Goal: Task Accomplishment & Management: Complete application form

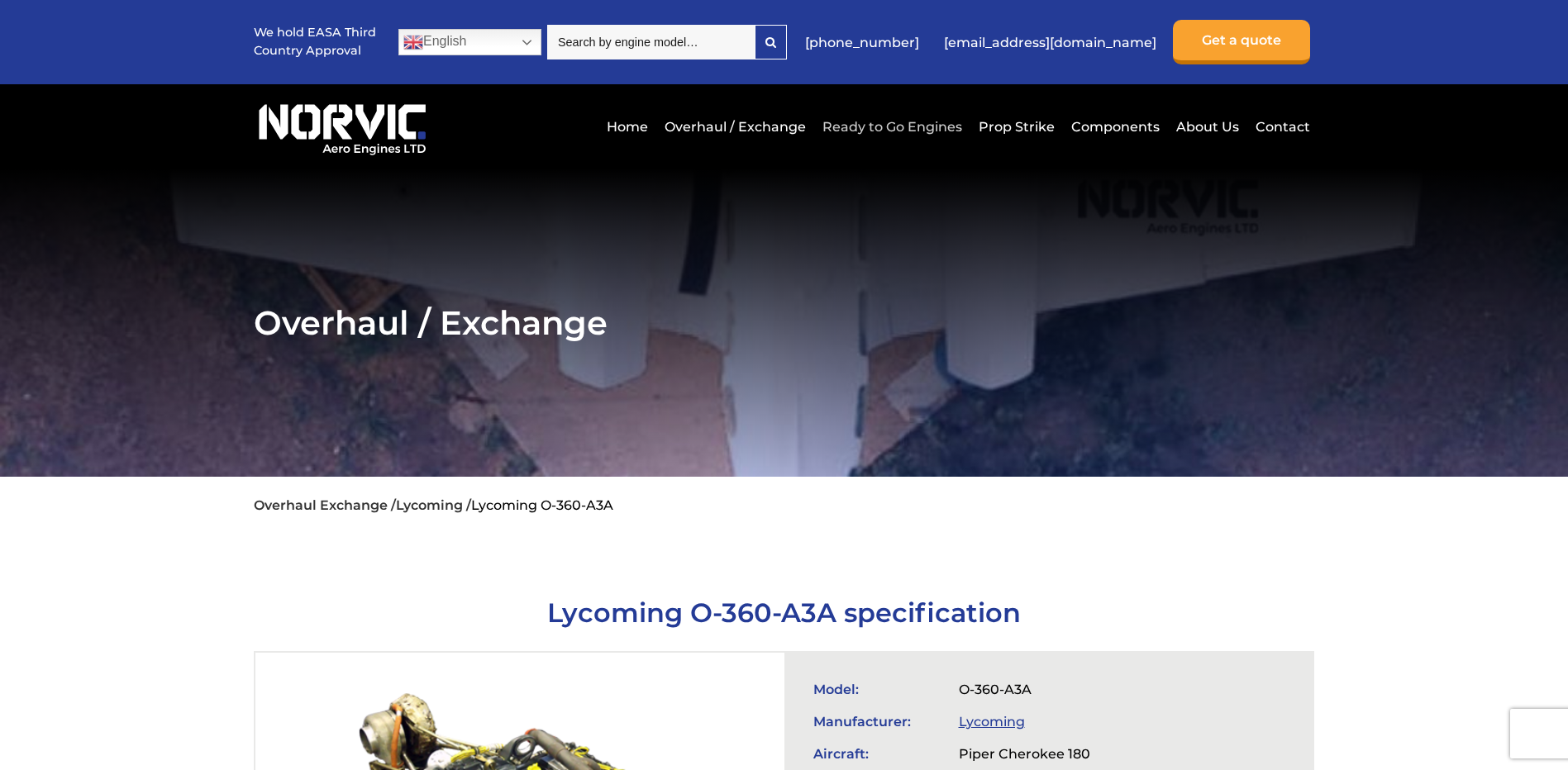
click at [834, 130] on link "Ready to Go Engines" at bounding box center [893, 126] width 148 height 40
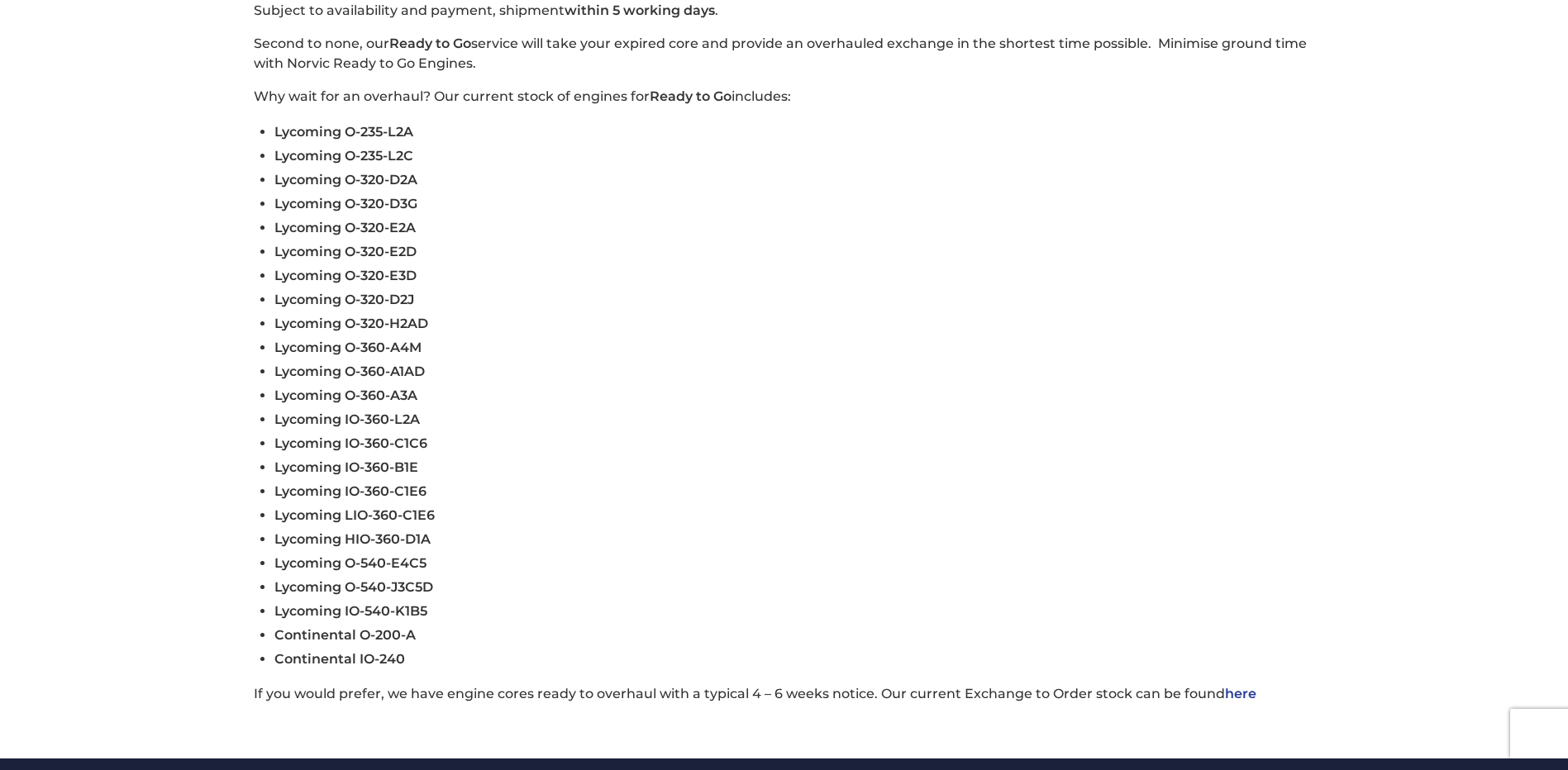
scroll to position [496, 0]
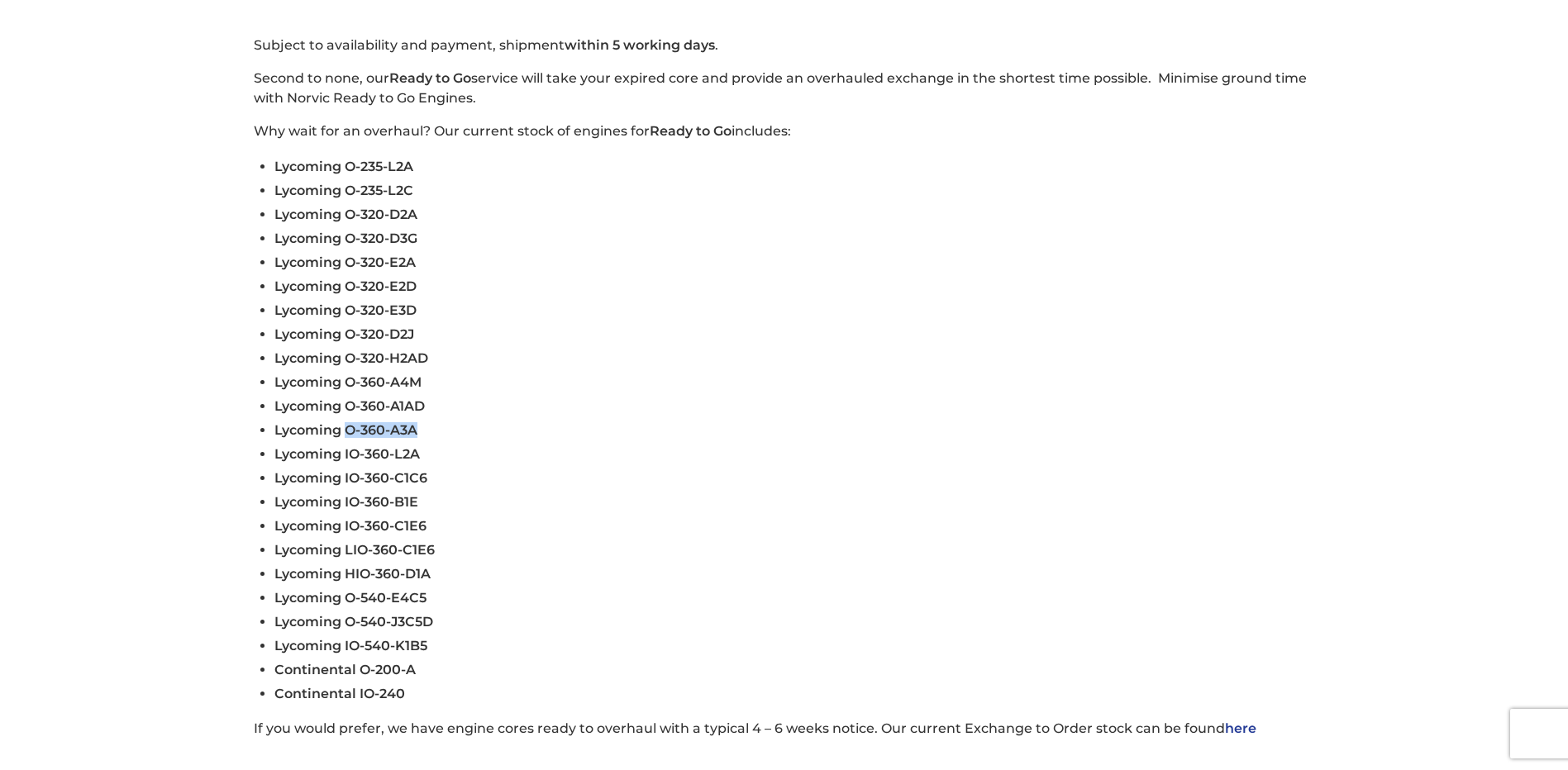
drag, startPoint x: 346, startPoint y: 430, endPoint x: 420, endPoint y: 429, distance: 74.0
click at [420, 429] on li "Lycoming O-360-A3A" at bounding box center [794, 430] width 1040 height 24
drag, startPoint x: 420, startPoint y: 429, endPoint x: 398, endPoint y: 428, distance: 22.0
copy span "O-360-A3A"
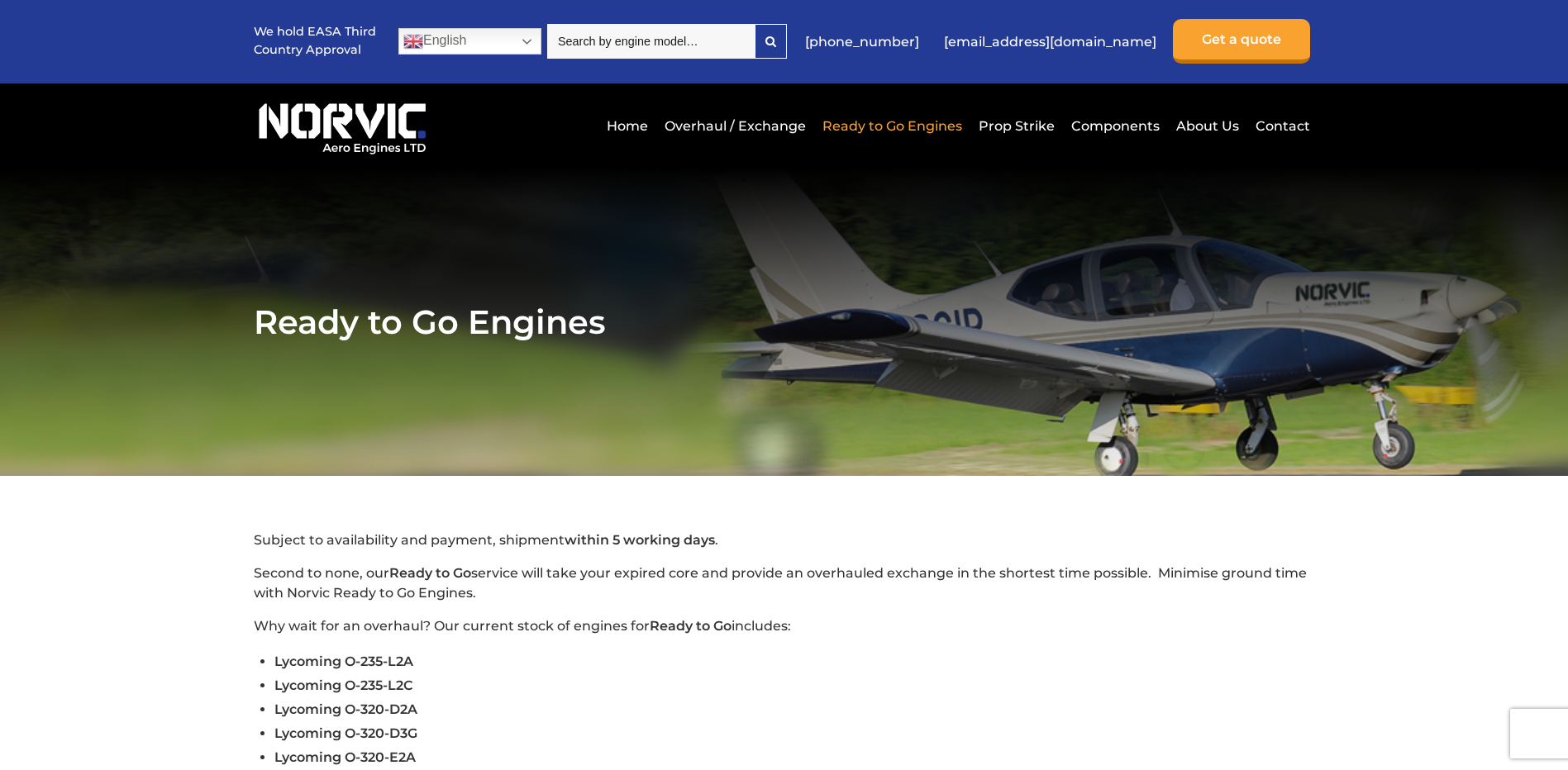
scroll to position [0, 0]
click at [672, 48] on input "search" at bounding box center [650, 42] width 207 height 35
paste input "O-360-A3A"
type input "O-360-A3A"
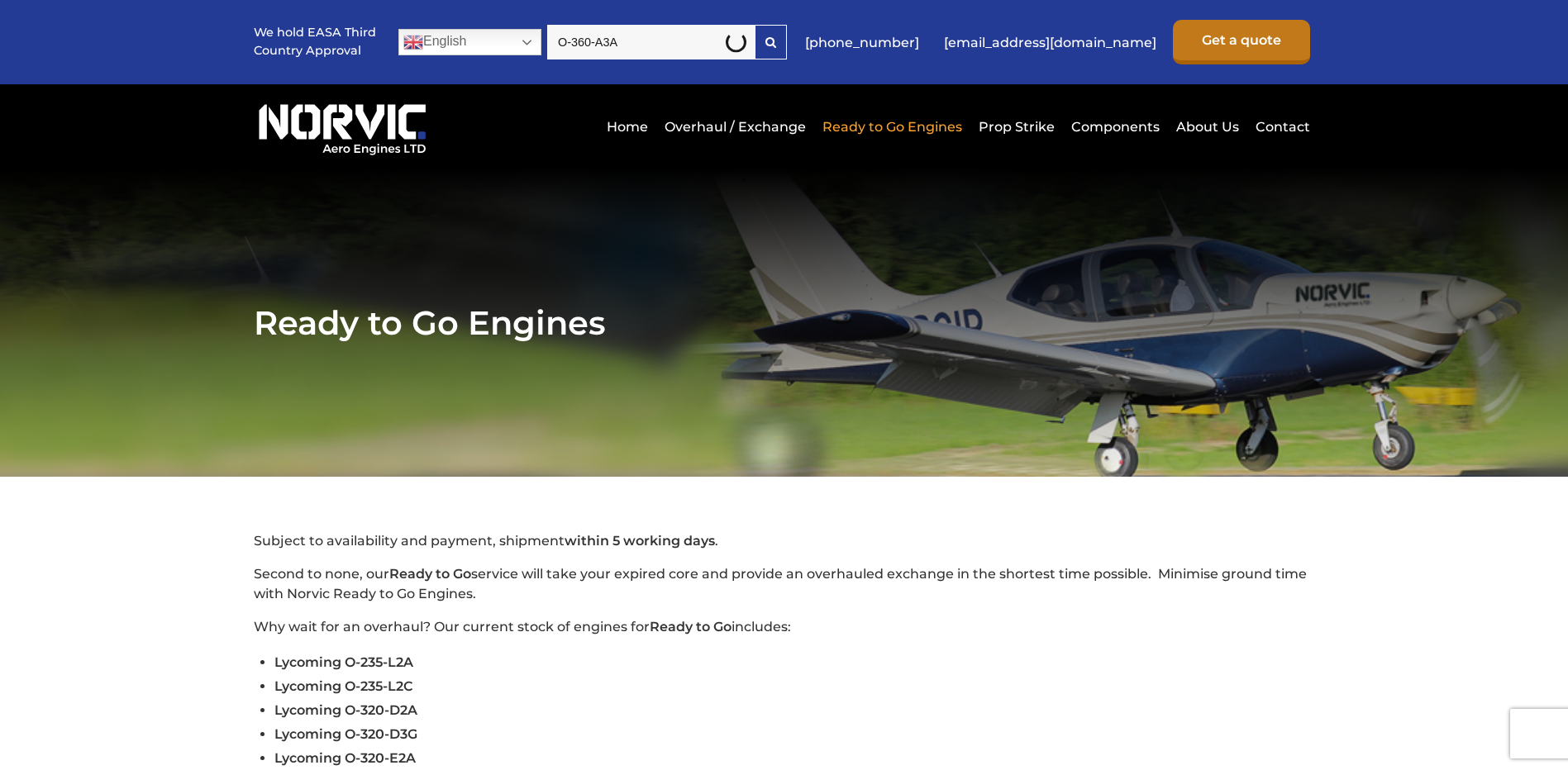
click at [1249, 35] on link "Get a quote" at bounding box center [1242, 42] width 138 height 45
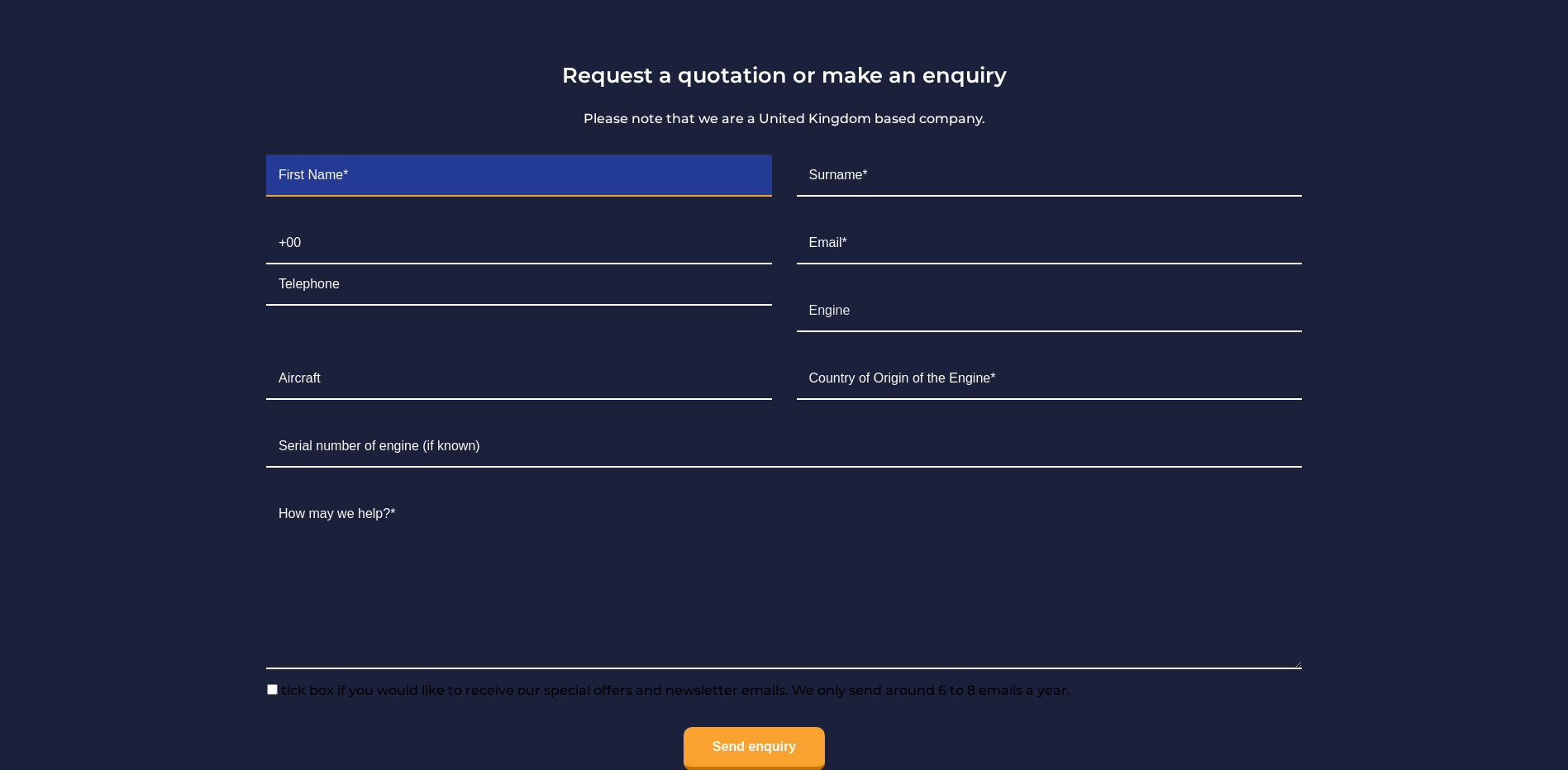
click at [431, 172] on input "Contact form" at bounding box center [519, 176] width 506 height 41
type input "[PERSON_NAME]"
type input "Looker"
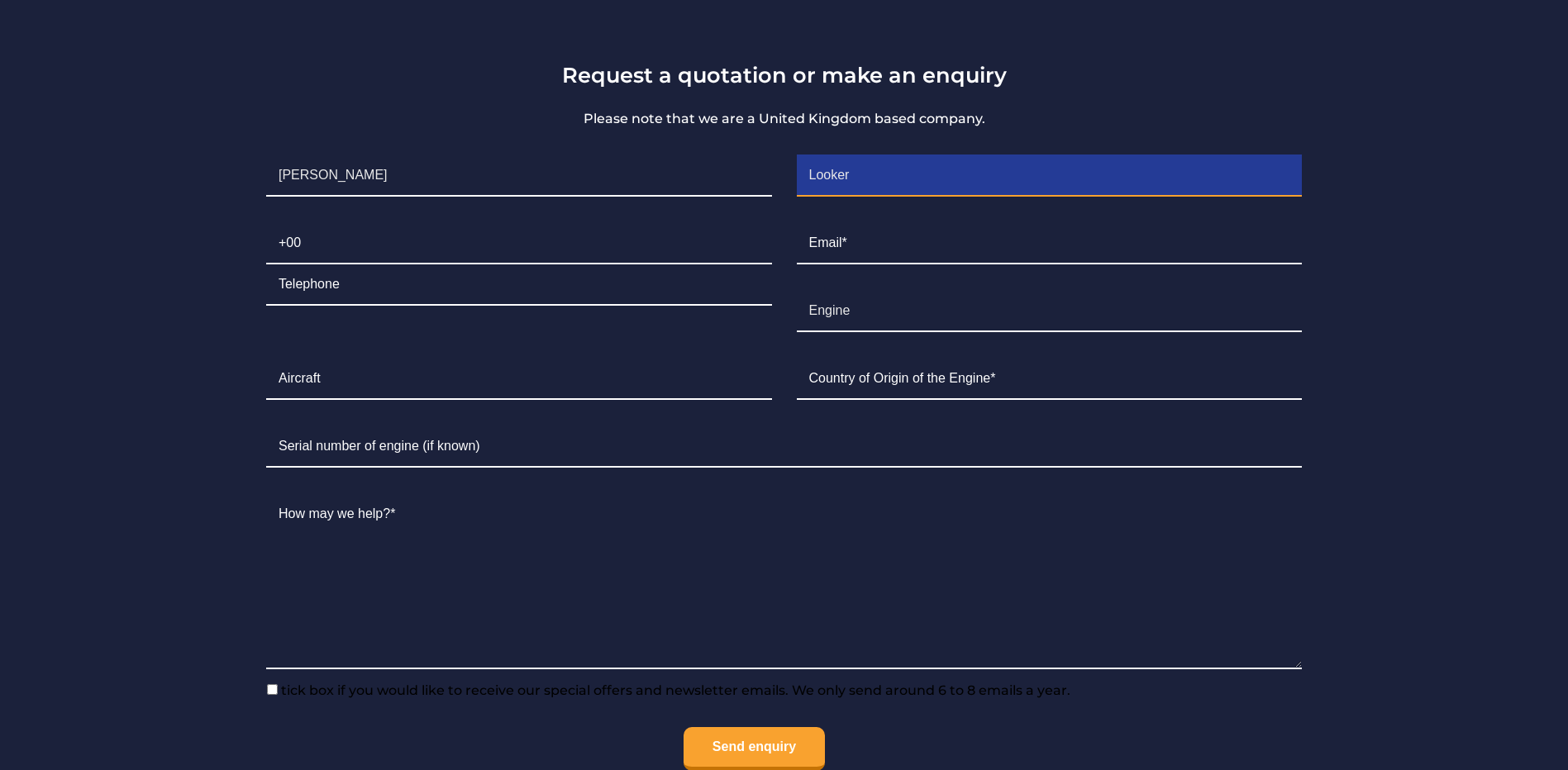
type input "0151"
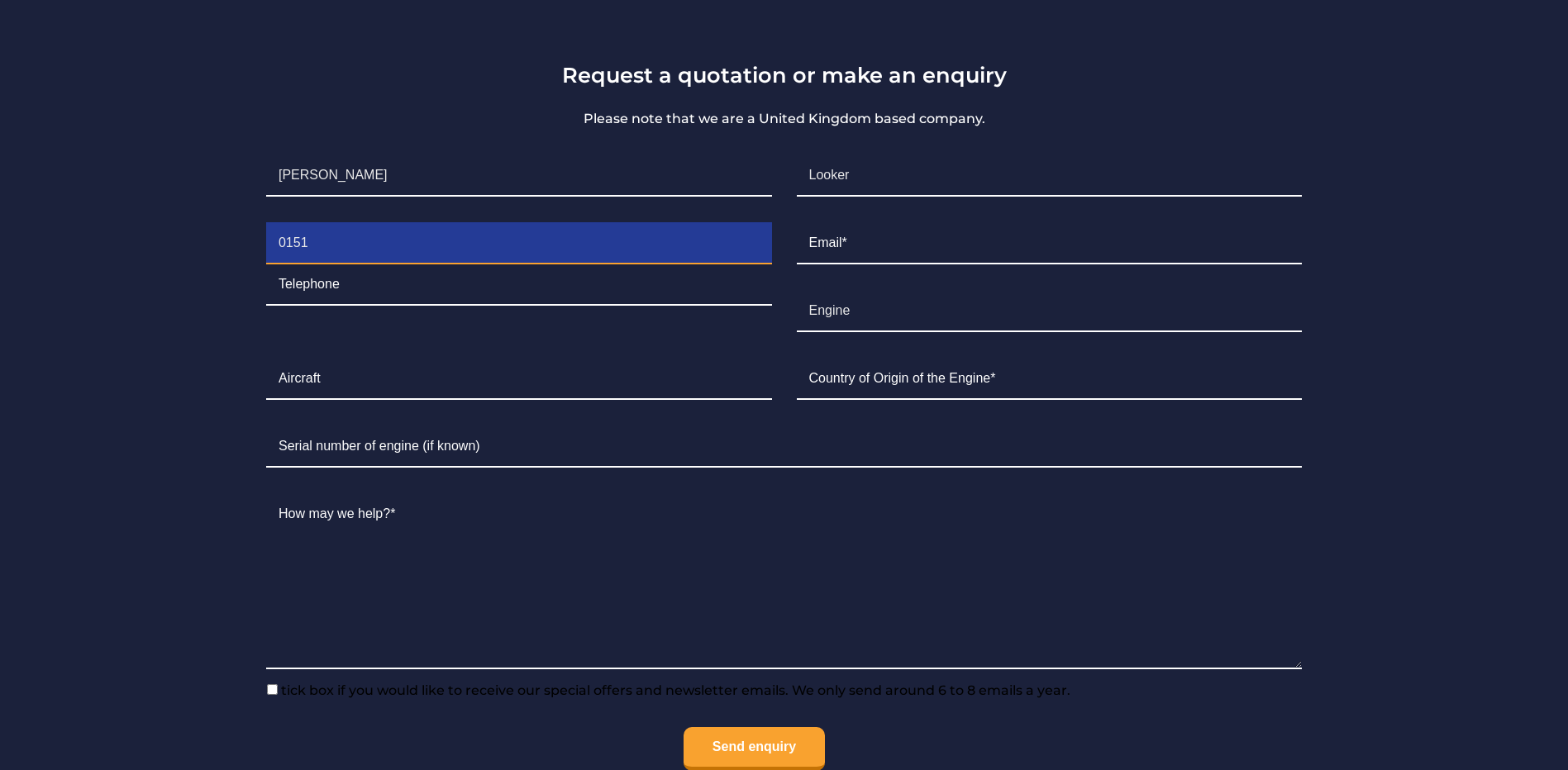
type input "7284740"
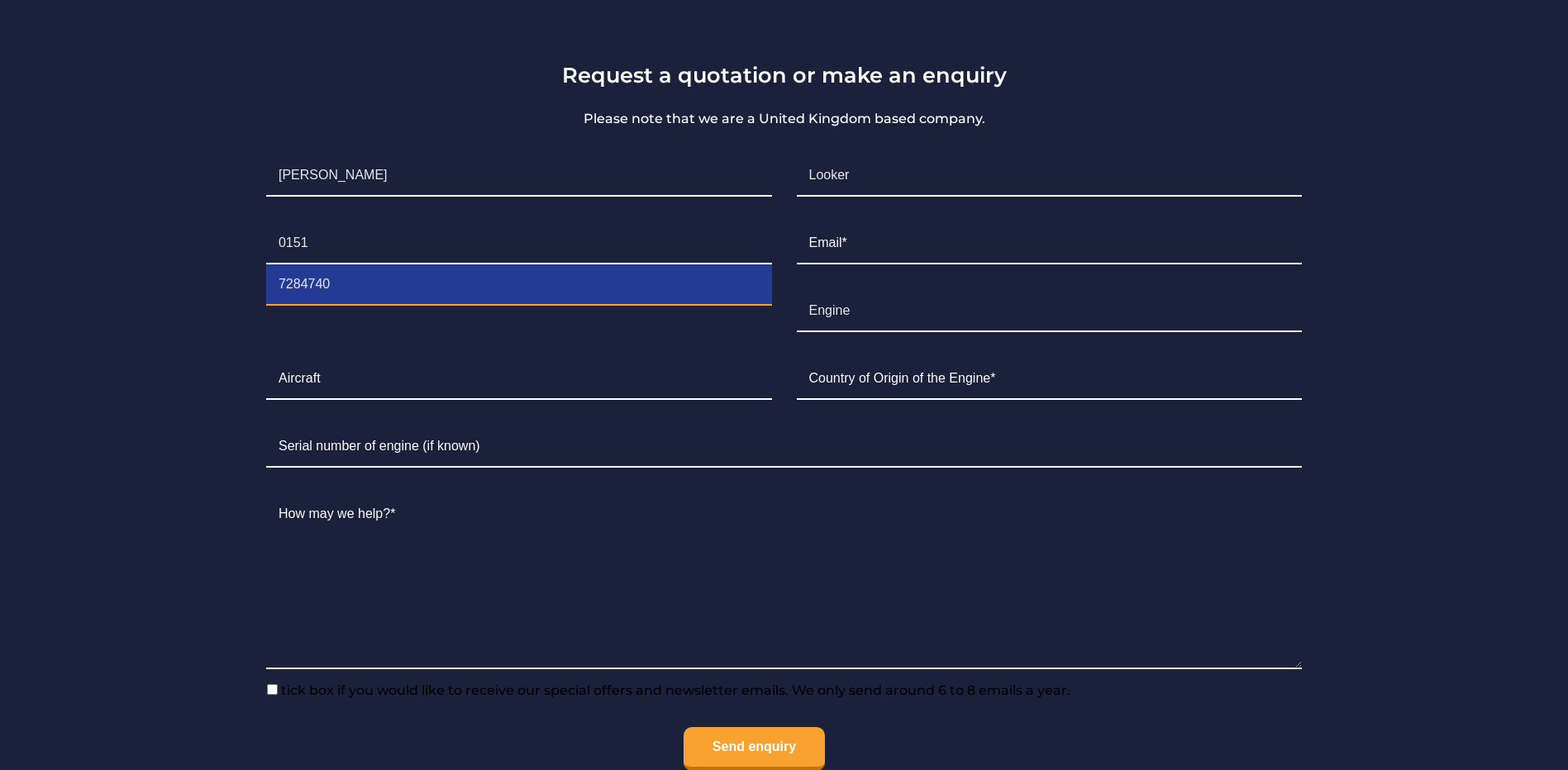
type input "[EMAIL_ADDRESS][DOMAIN_NAME]"
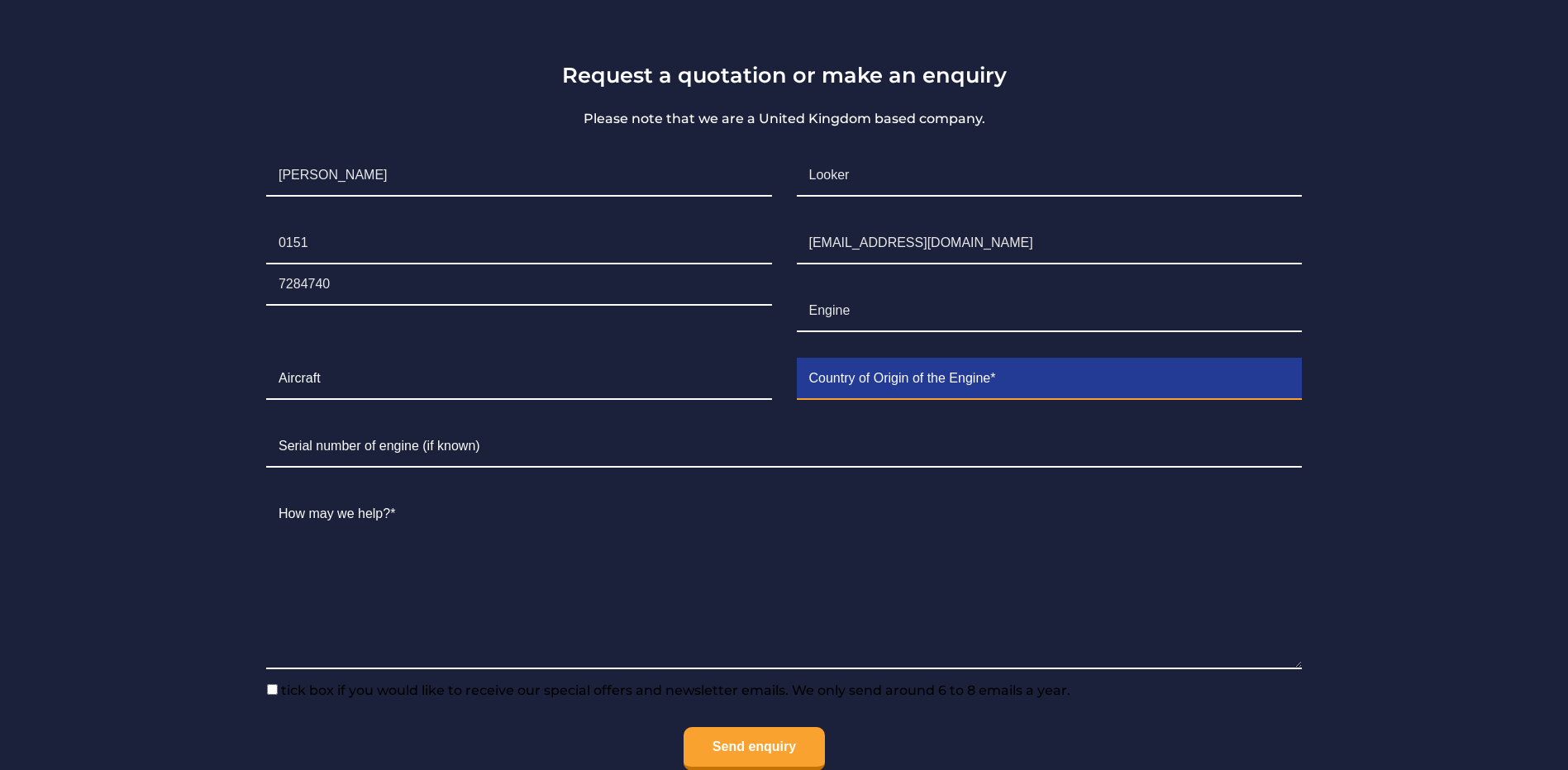
type input "[GEOGRAPHIC_DATA]"
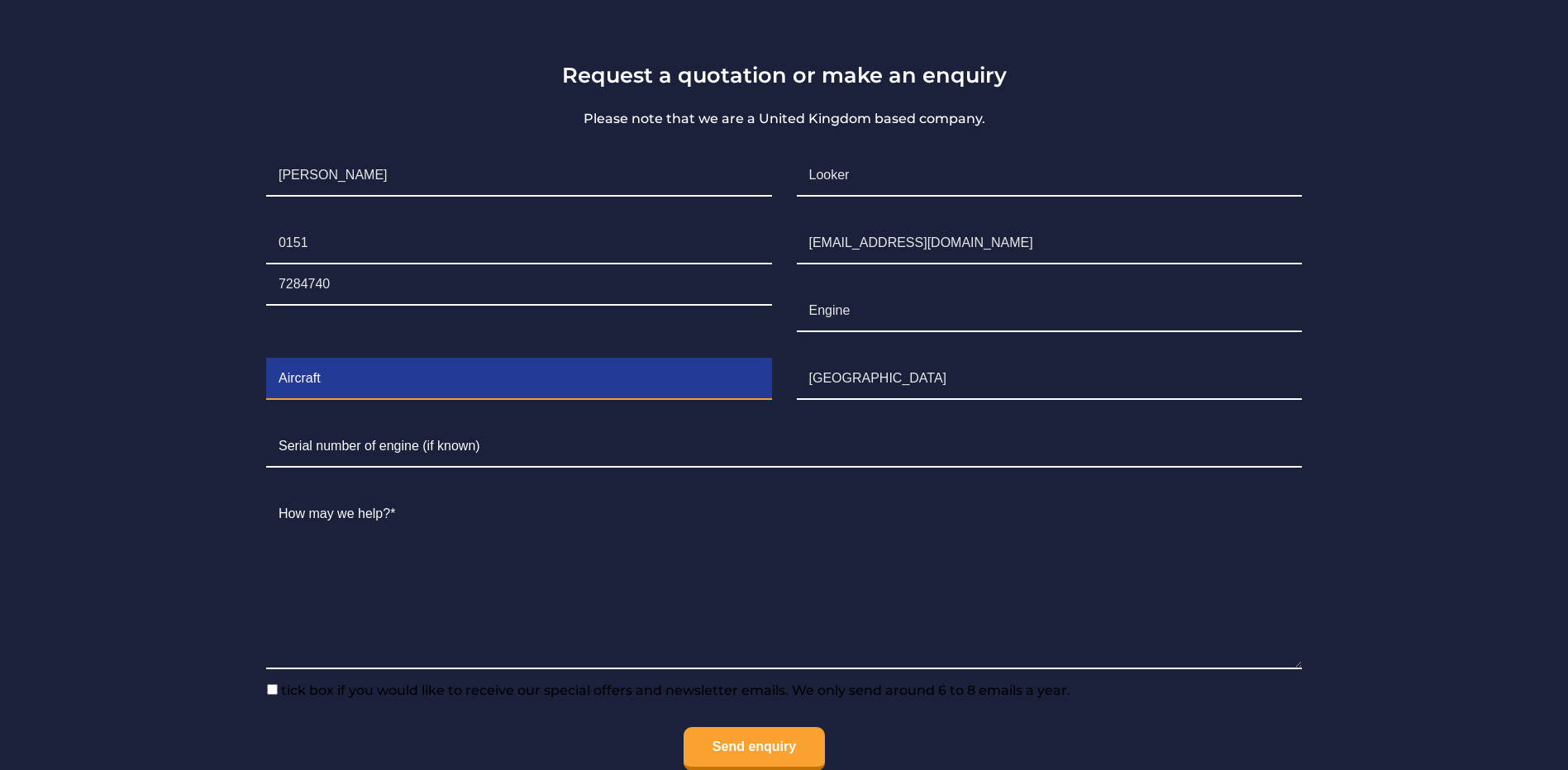
click at [348, 380] on input "Contact form" at bounding box center [519, 379] width 506 height 41
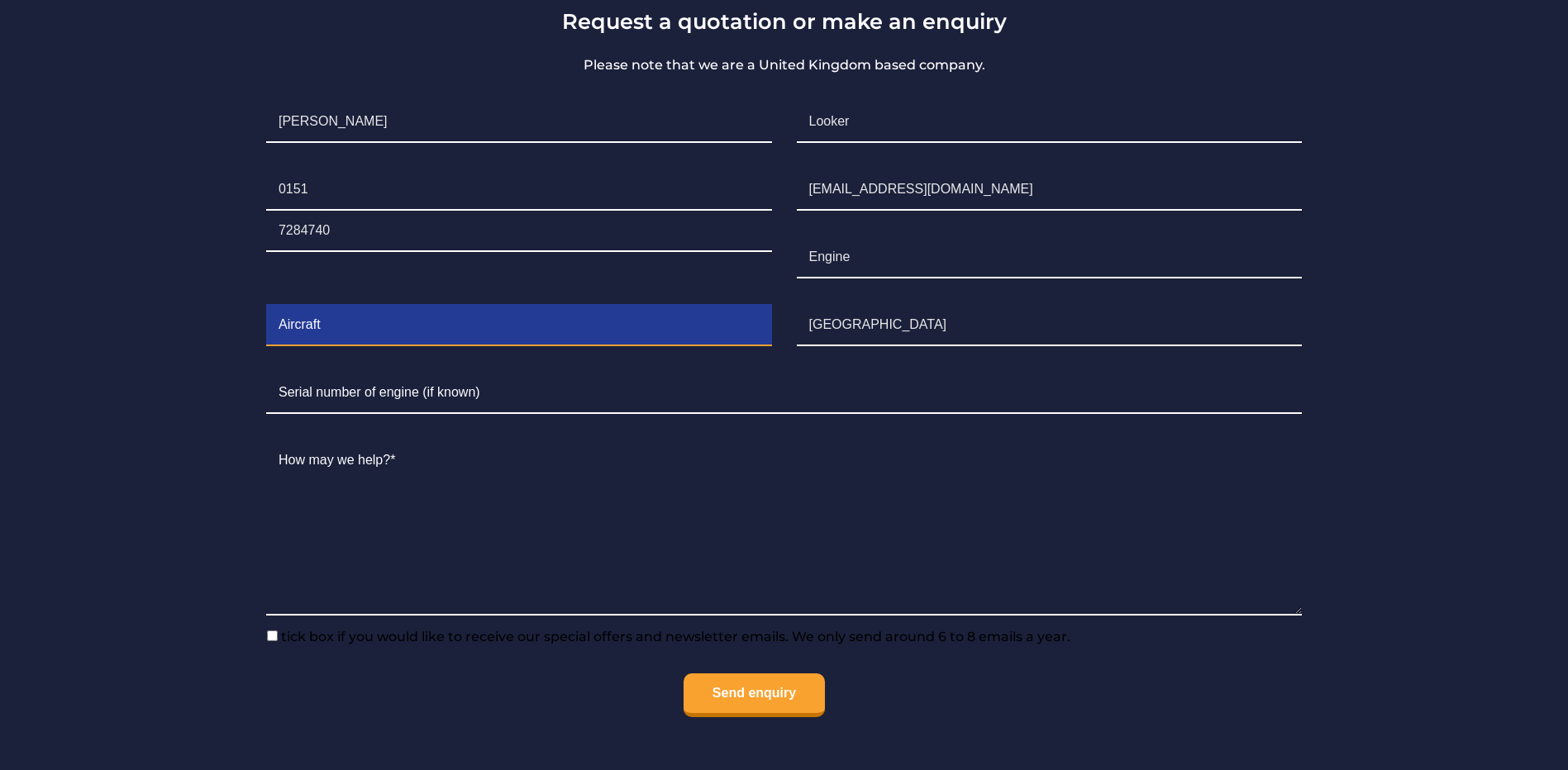
scroll to position [1372, 0]
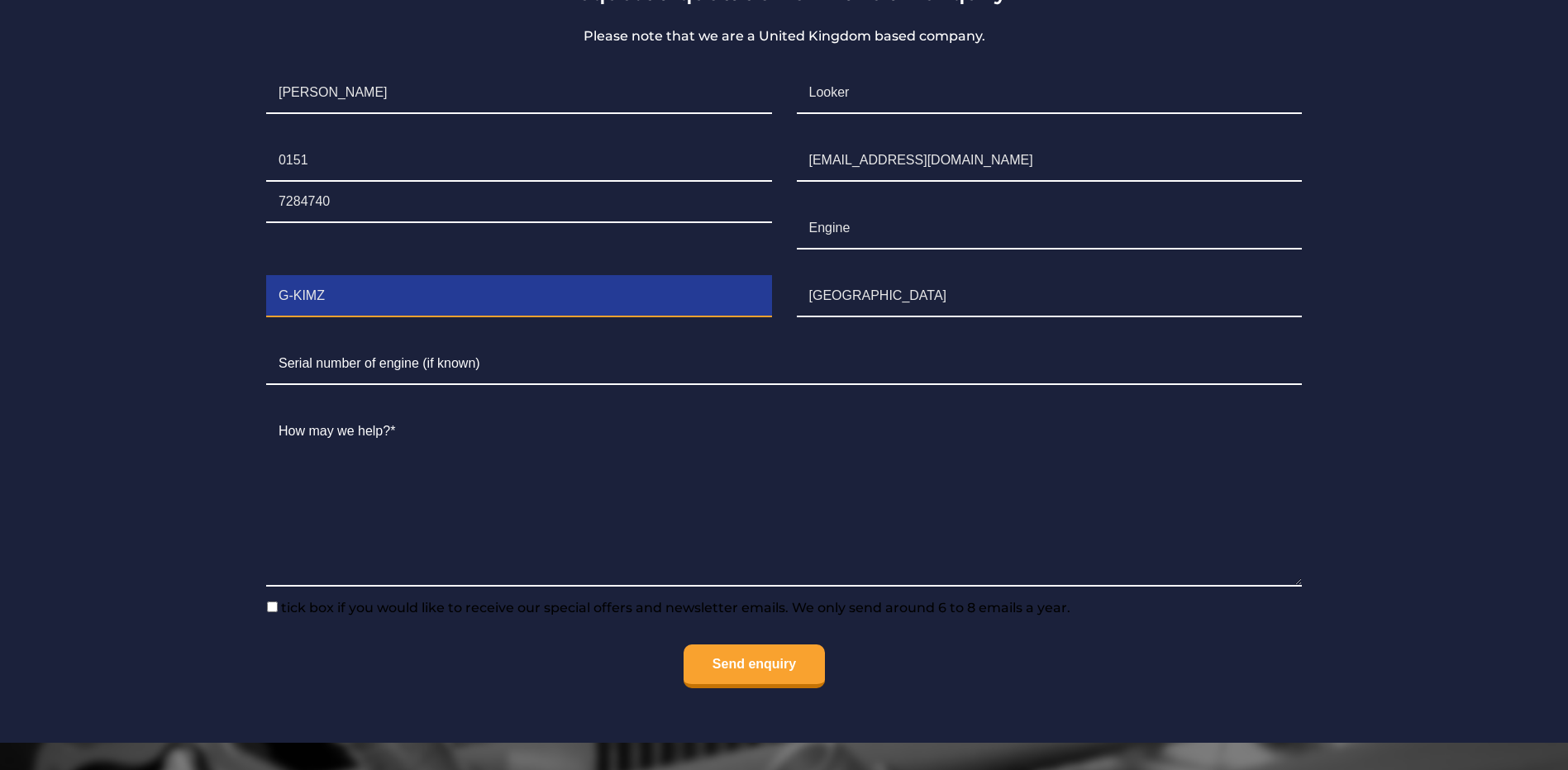
type input "G-KIMZ"
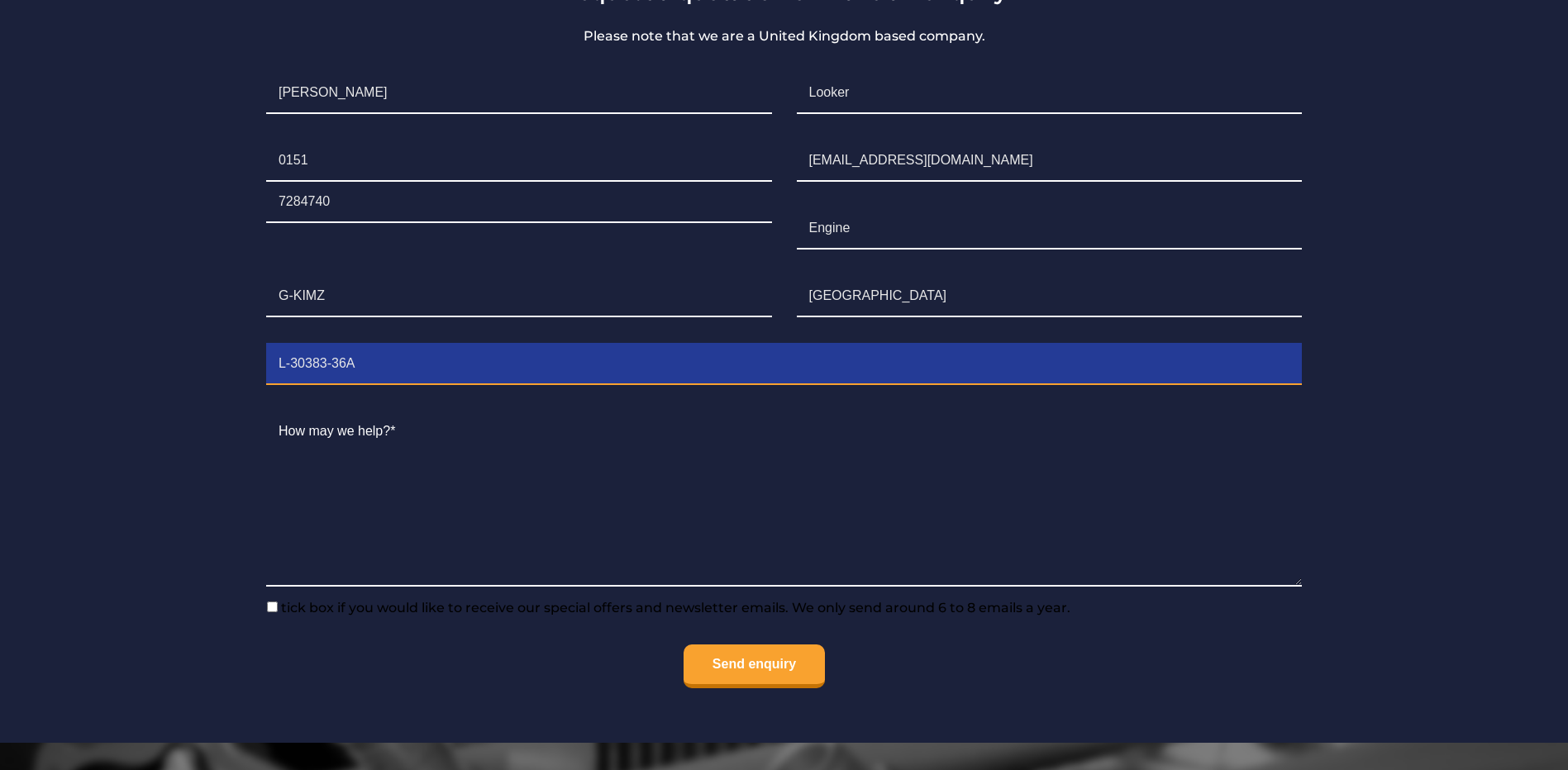
type input "L-30383-36A"
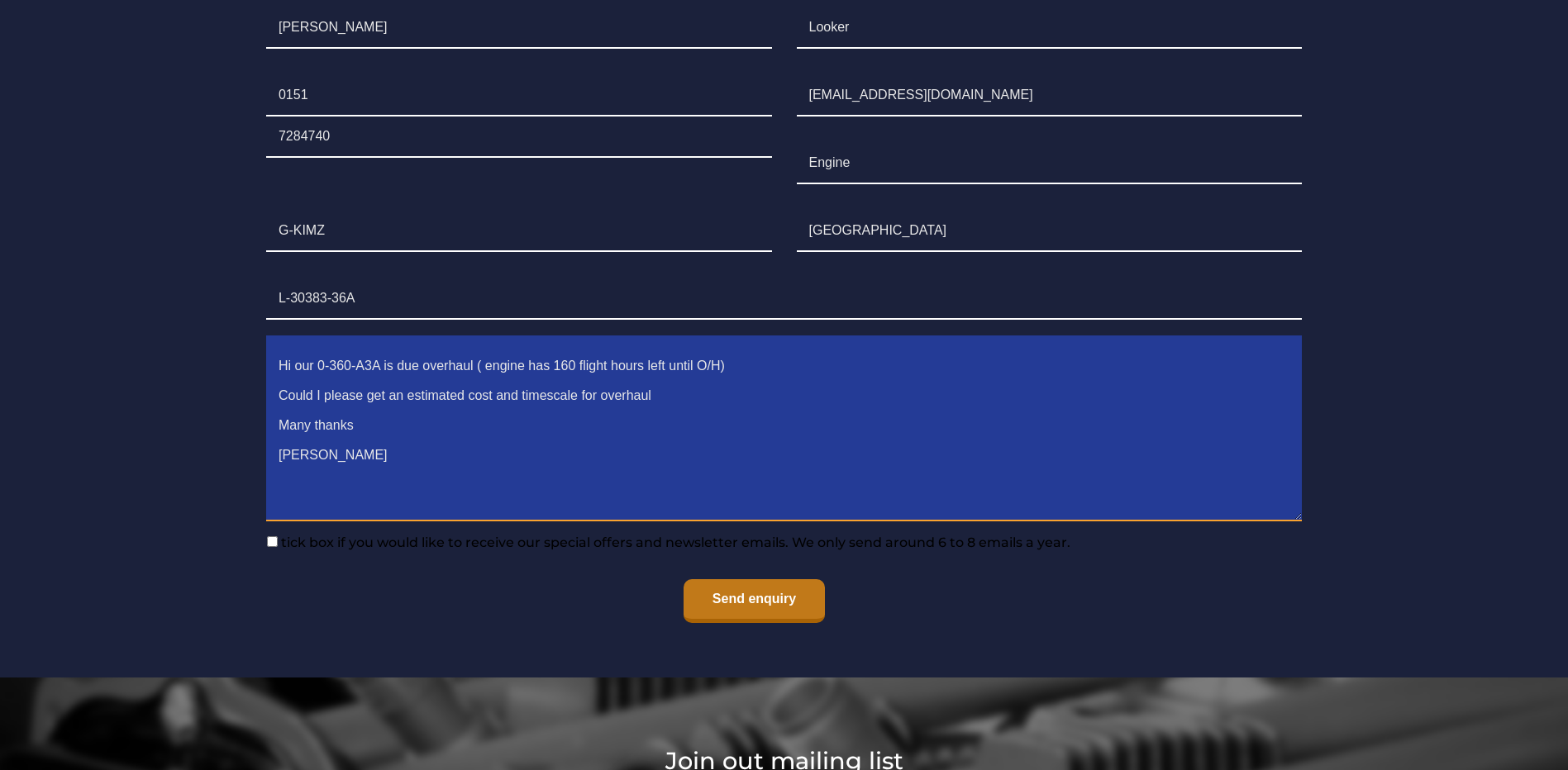
scroll to position [1454, 0]
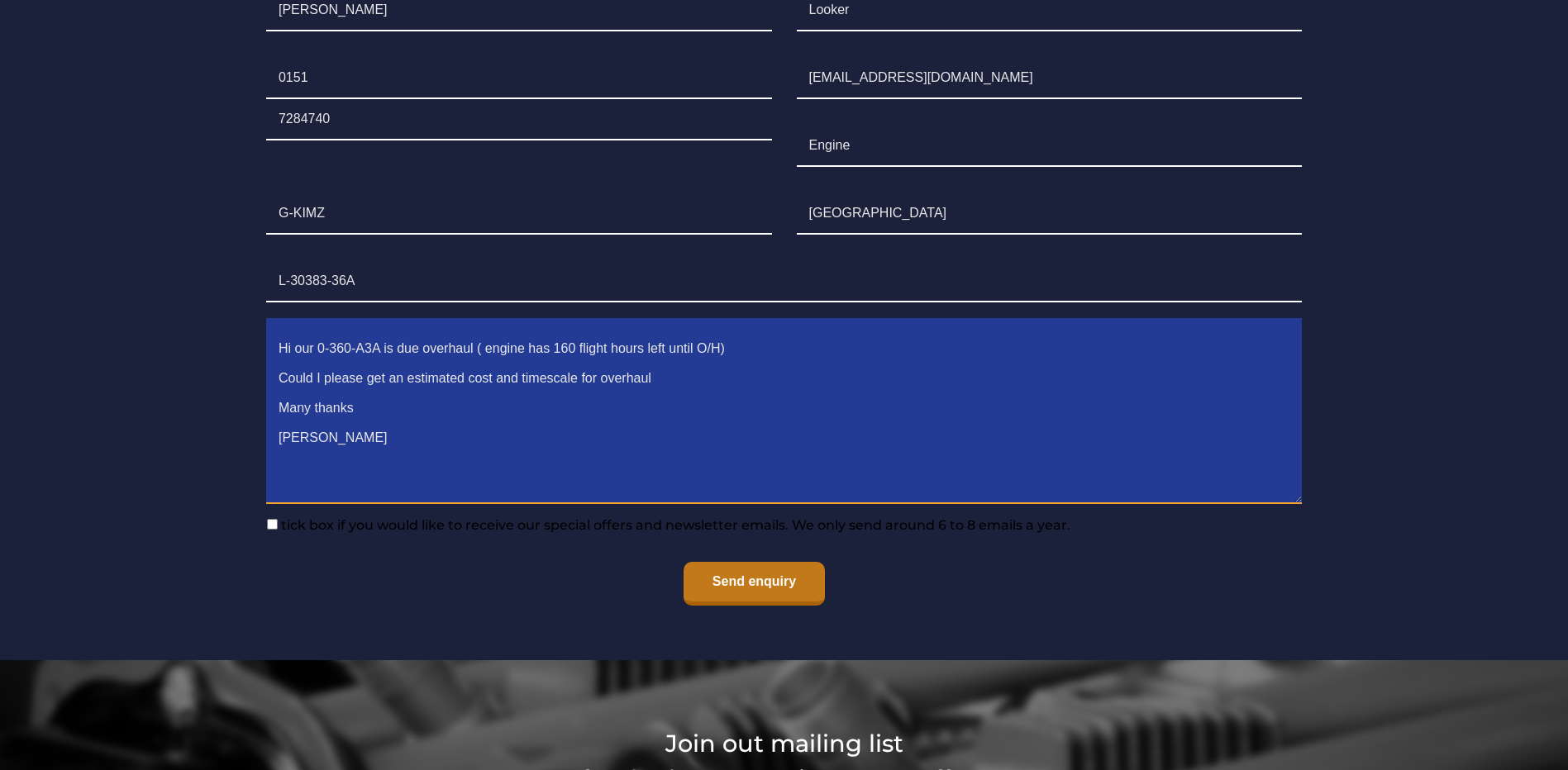
type textarea "Hi our 0-360-A3A is due overhaul ( engine has 160 flight hours left until O/H) …"
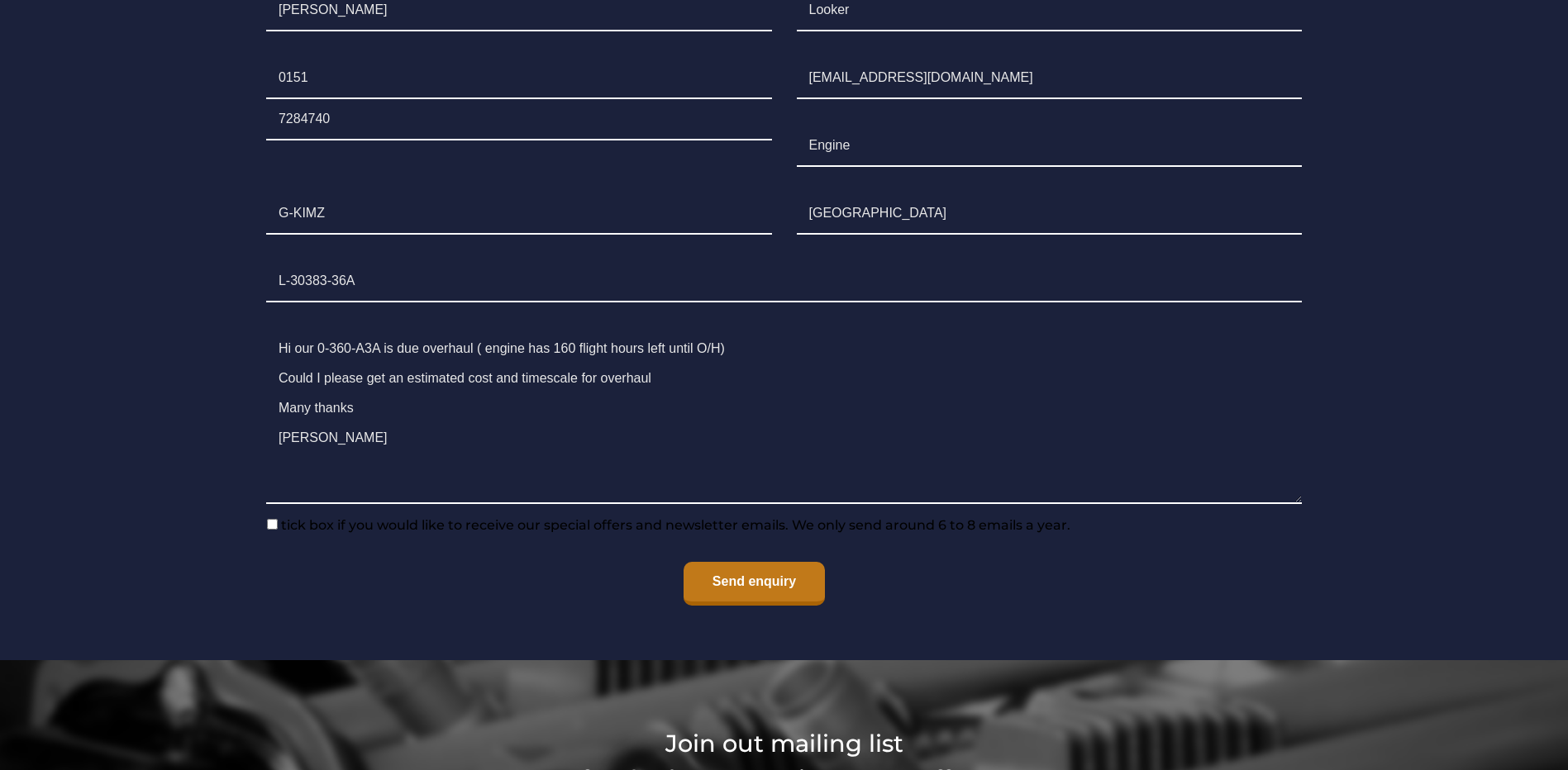
click at [784, 589] on input "Send enquiry" at bounding box center [754, 583] width 141 height 44
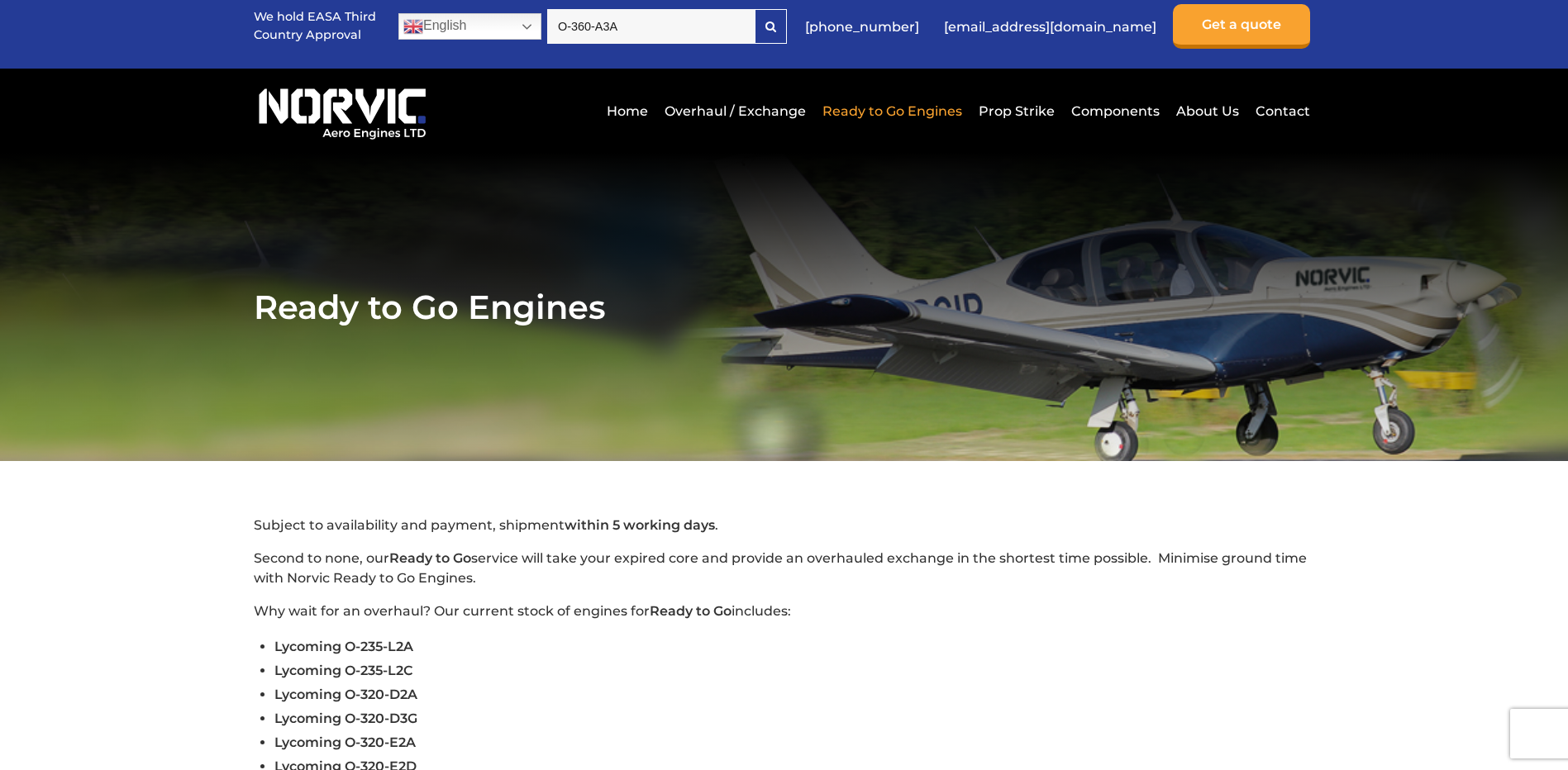
scroll to position [0, 0]
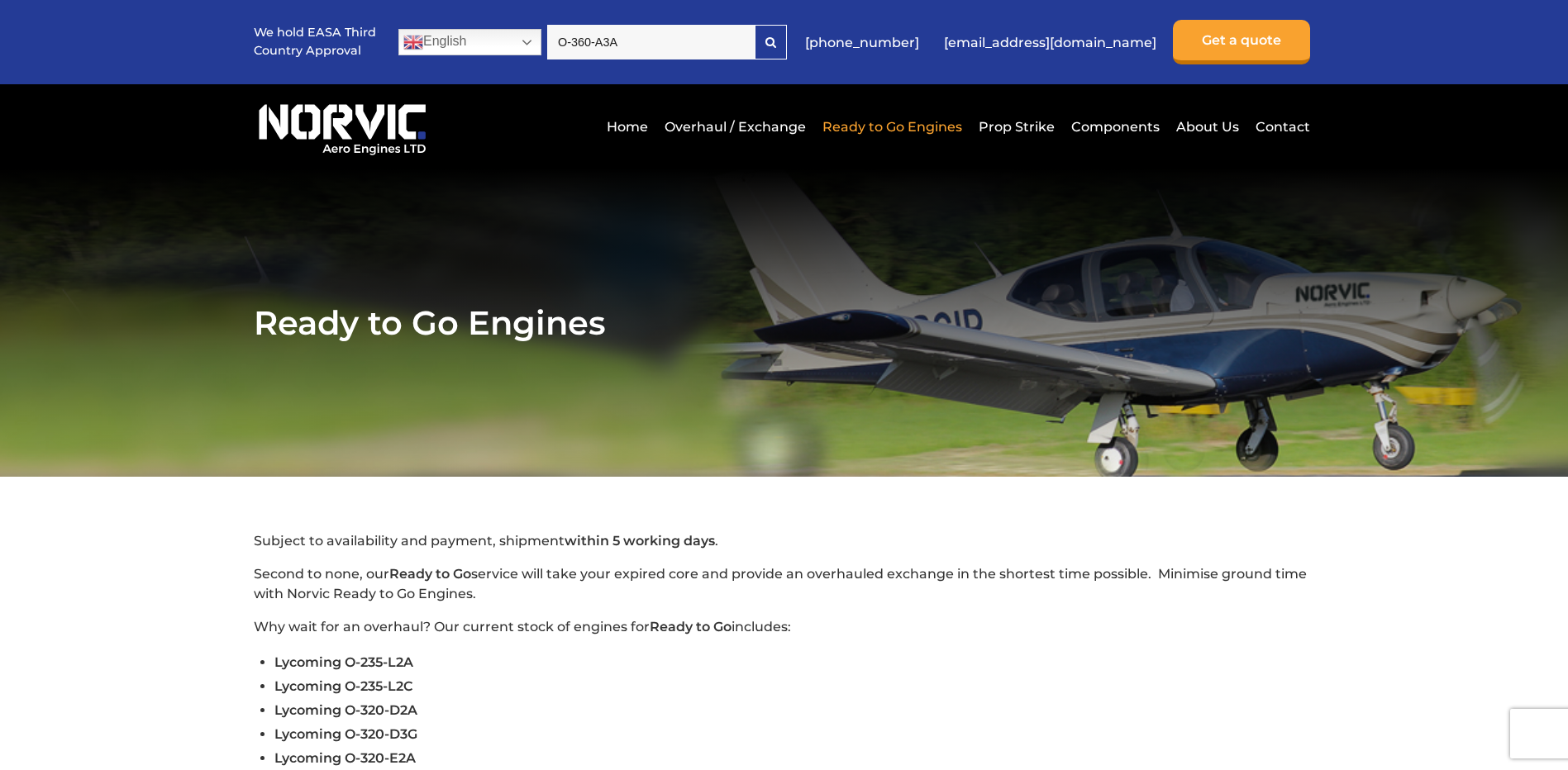
drag, startPoint x: 685, startPoint y: 38, endPoint x: -31, endPoint y: -8, distance: 717.5
type input "05k21104"
drag, startPoint x: 1031, startPoint y: 38, endPoint x: 1111, endPoint y: 41, distance: 80.1
click at [1111, 41] on ul "[PHONE_NUMBER] [EMAIL_ADDRESS][DOMAIN_NAME] Get a quote" at bounding box center [1053, 42] width 522 height 45
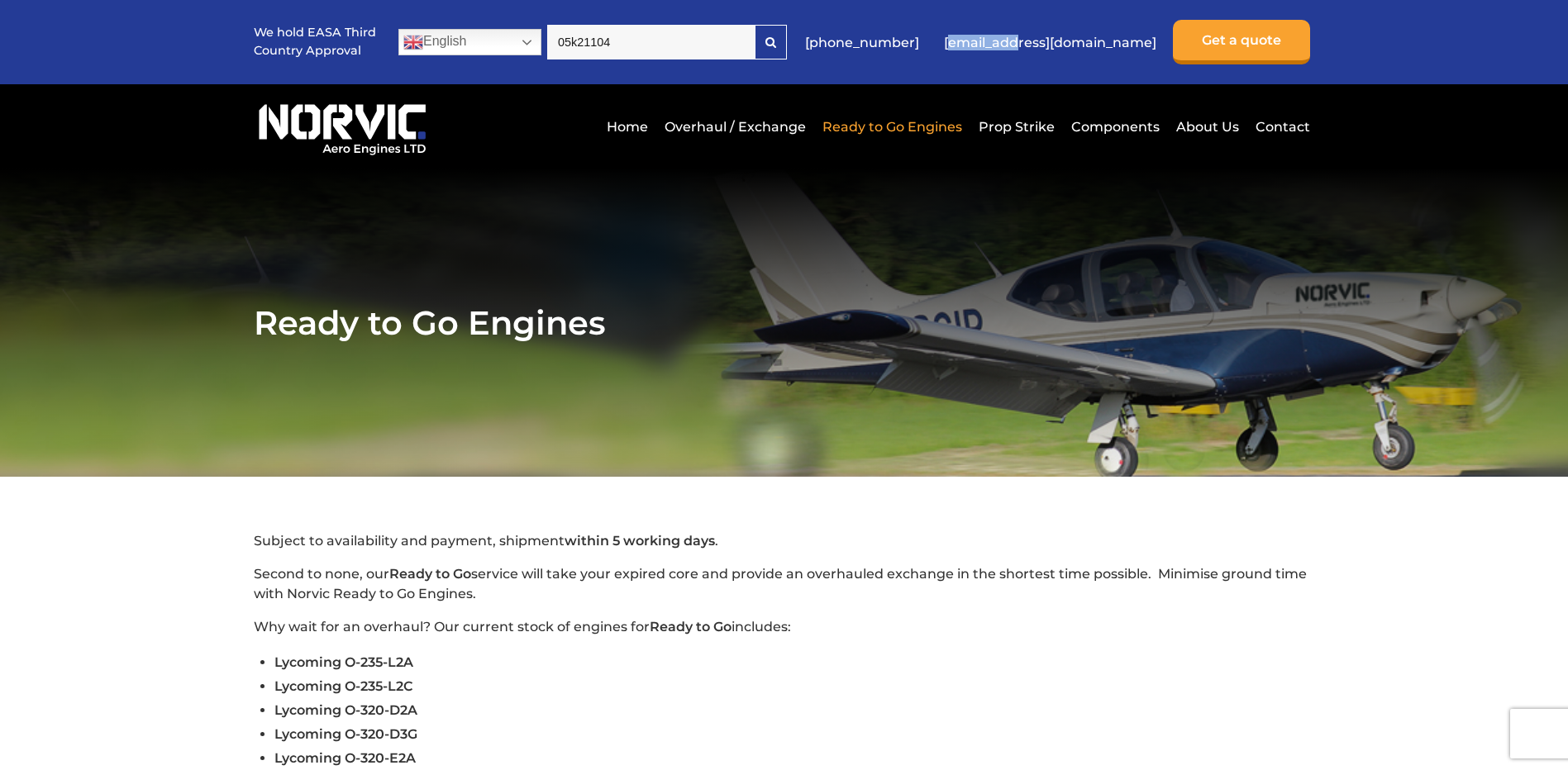
drag, startPoint x: 1111, startPoint y: 41, endPoint x: 998, endPoint y: 80, distance: 119.5
click at [998, 80] on div "We hold EASA Third Country Approval English Dutch English French German Hindi I…" at bounding box center [784, 42] width 1061 height 84
